Goal: Participate in discussion: Engage in conversation with other users on a specific topic

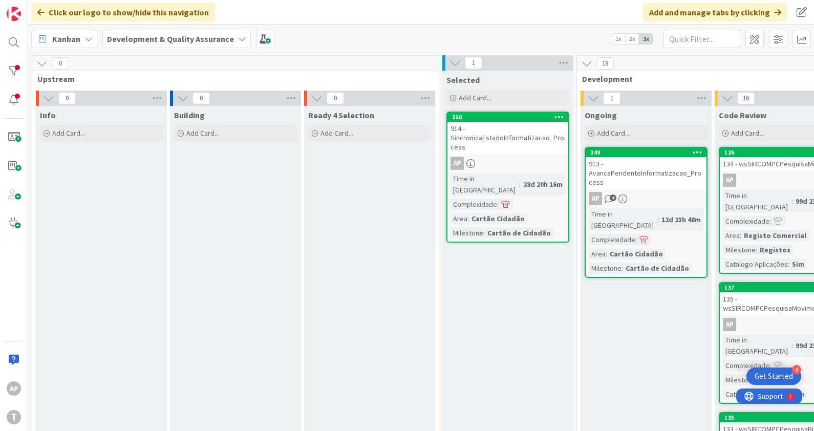
click at [616, 171] on div "913 - AvancaPendenteInformatizacao_Process" at bounding box center [646, 173] width 121 height 32
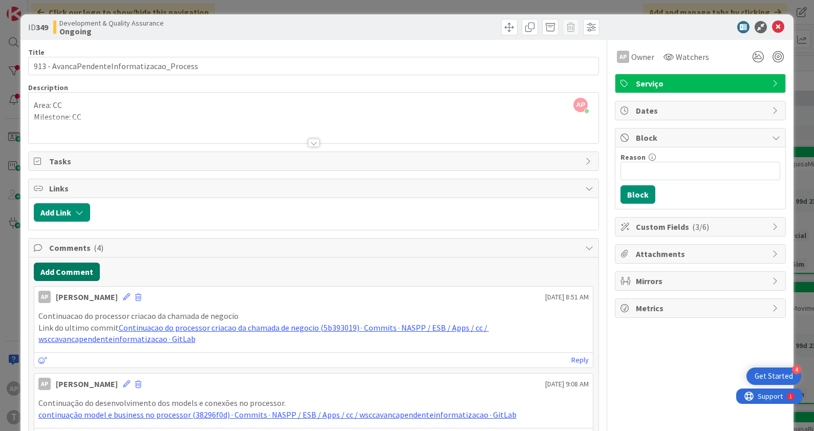
click at [83, 269] on button "Add Comment" at bounding box center [67, 272] width 66 height 18
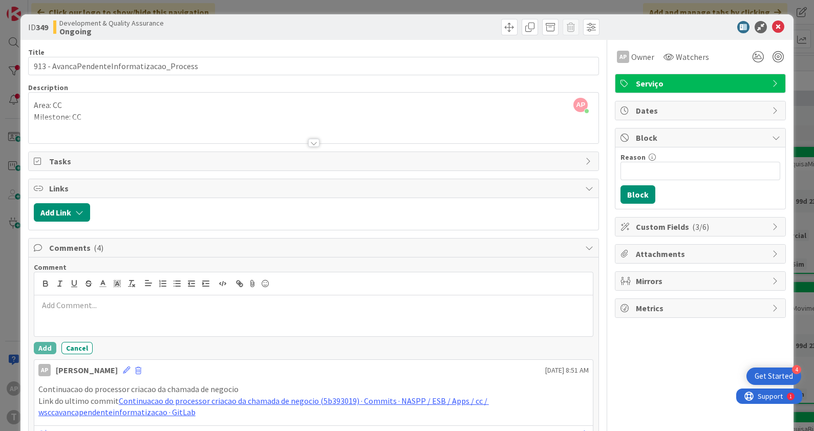
click at [101, 300] on p at bounding box center [313, 306] width 551 height 12
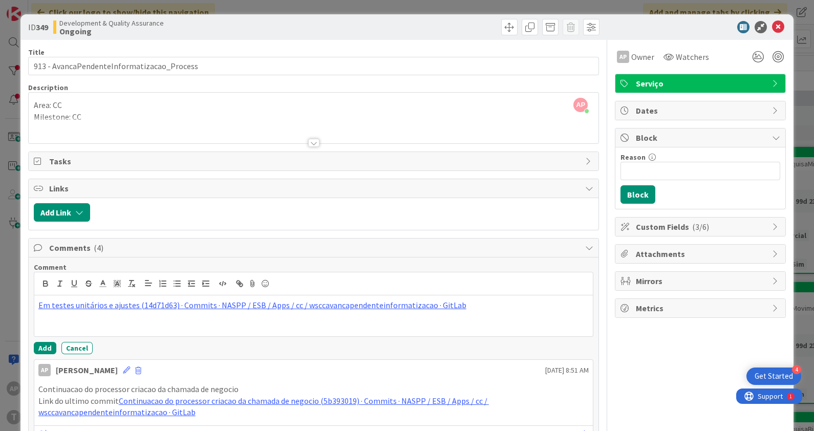
click at [34, 301] on div "Em testes unitários e ajustes (14d71d63) · Commits · NASPP / ESB / Apps / cc / …" at bounding box center [313, 315] width 559 height 41
click at [39, 307] on p "link do ultimo commit: Em testes unitários e ajustes (14d71d63) · Commits · NAS…" at bounding box center [313, 306] width 551 height 12
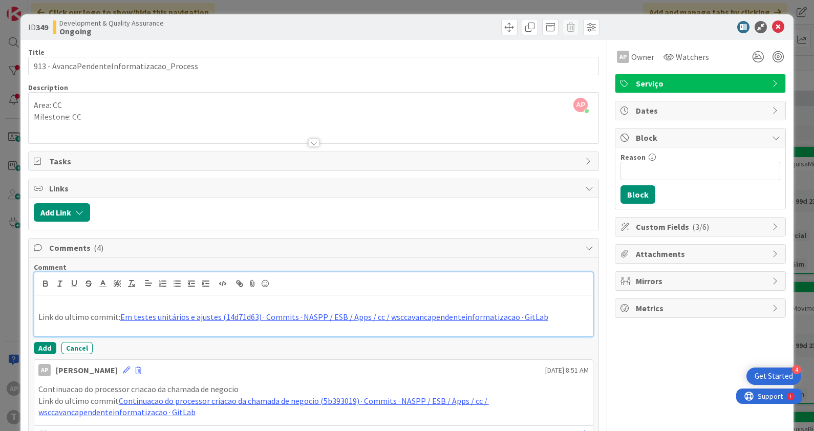
click at [165, 302] on p at bounding box center [313, 306] width 551 height 12
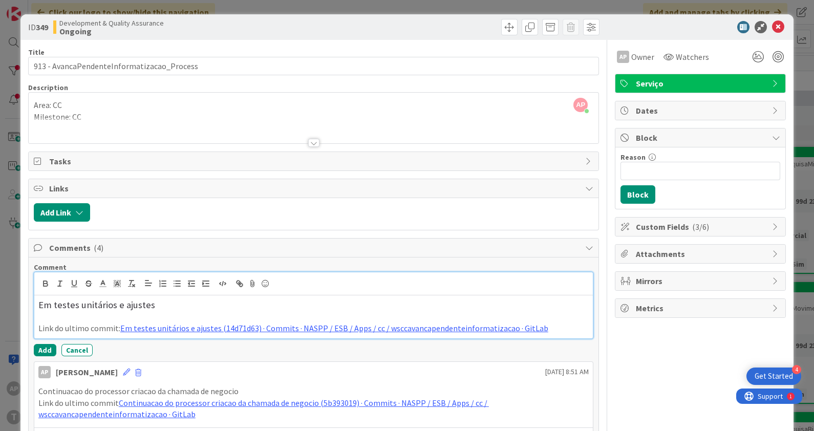
click at [165, 302] on h3 "Em testes unitários e ajustes" at bounding box center [313, 305] width 551 height 11
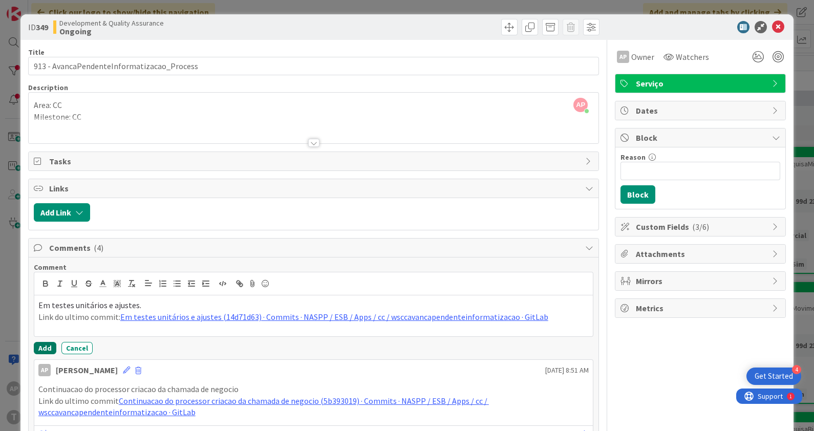
click at [37, 345] on button "Add" at bounding box center [45, 348] width 23 height 12
